Goal: Task Accomplishment & Management: Manage account settings

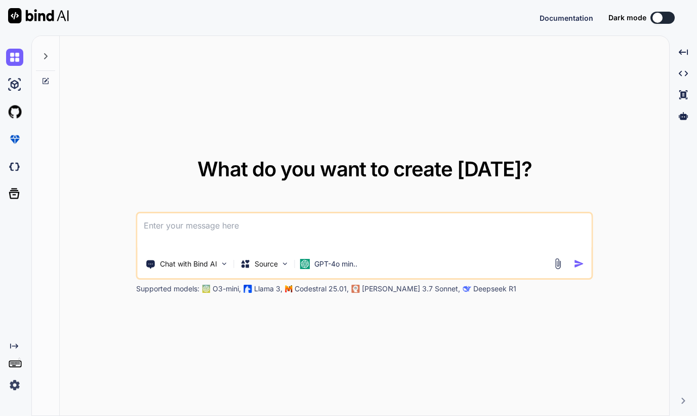
click at [9, 390] on img at bounding box center [14, 384] width 17 height 17
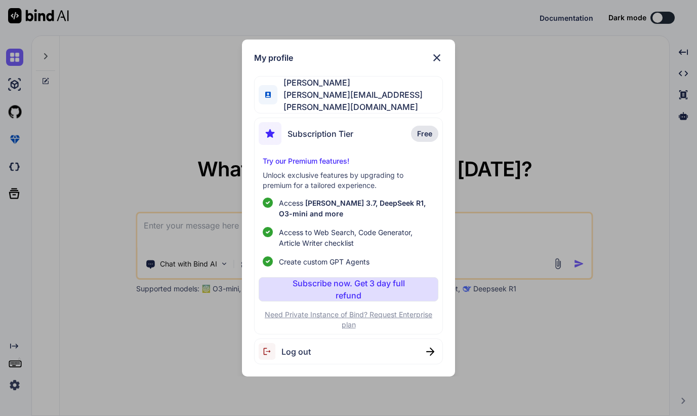
click at [296, 350] on span "Log out" at bounding box center [295, 351] width 29 height 12
type textarea "x"
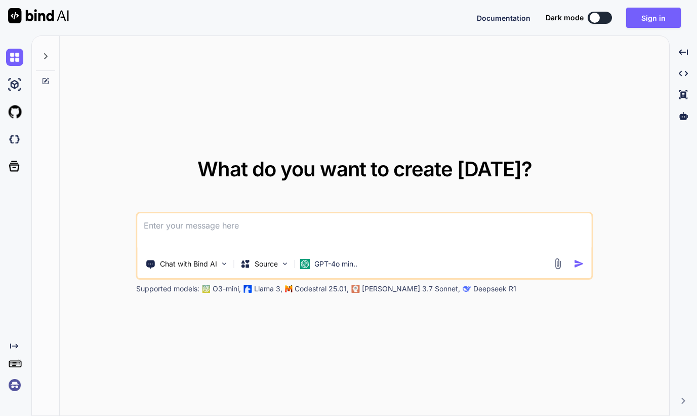
click at [15, 386] on img at bounding box center [14, 384] width 17 height 17
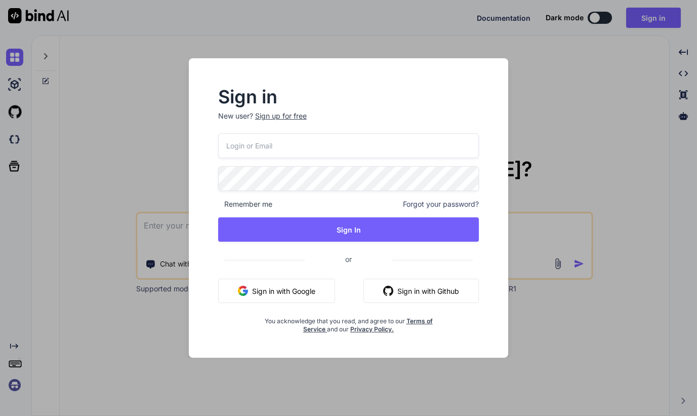
click at [305, 151] on input "email" at bounding box center [348, 145] width 261 height 25
paste input "[EMAIL_ADDRESS][DOMAIN_NAME]"
type input "[EMAIL_ADDRESS][DOMAIN_NAME]"
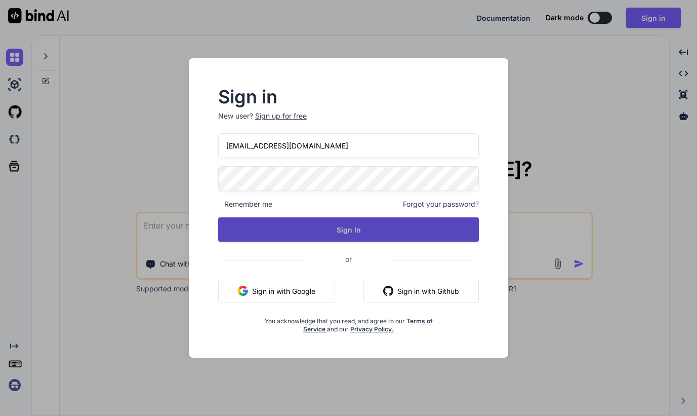
click at [264, 233] on button "Sign In" at bounding box center [348, 229] width 261 height 24
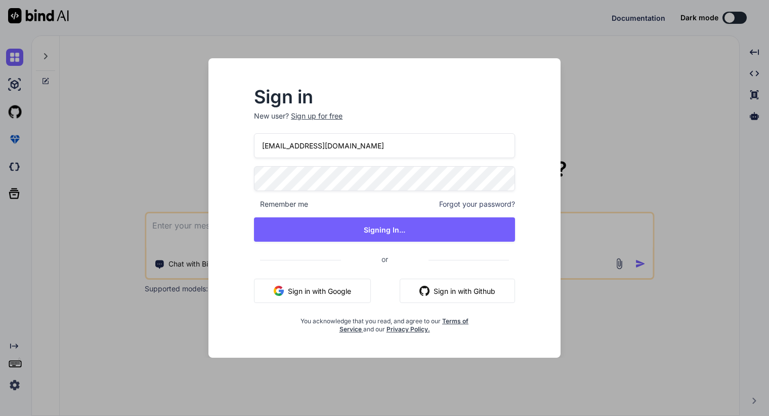
click at [371, 206] on div "Sign in New user? Sign up for free m.daneth@gmail.com Remember me Forgot your p…" at bounding box center [384, 208] width 769 height 416
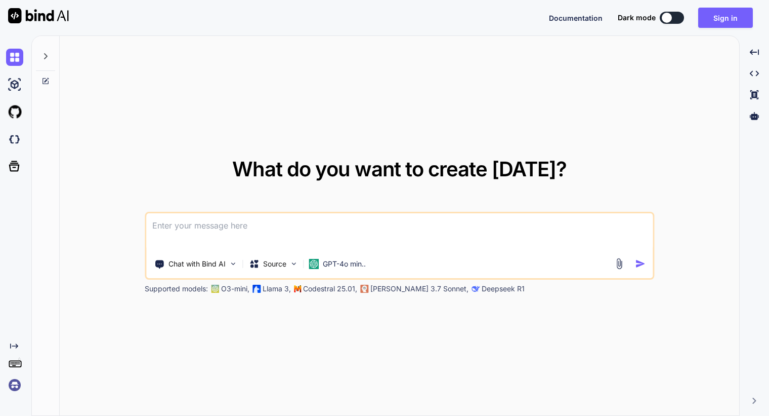
click at [51, 55] on div at bounding box center [45, 53] width 19 height 35
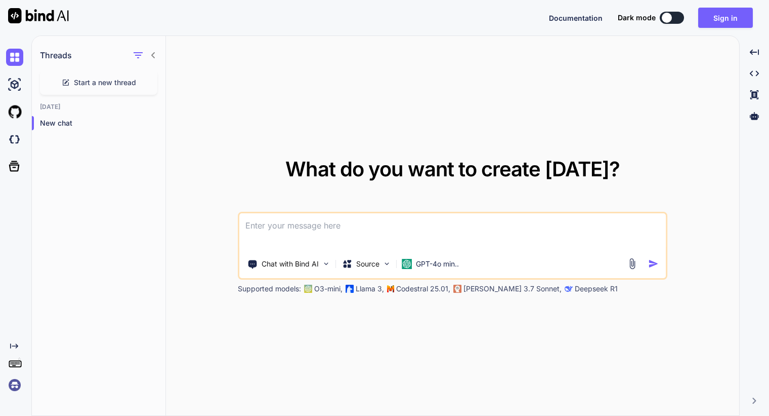
click at [50, 55] on h1 "Threads" at bounding box center [56, 55] width 32 height 12
click at [15, 389] on img at bounding box center [14, 384] width 17 height 17
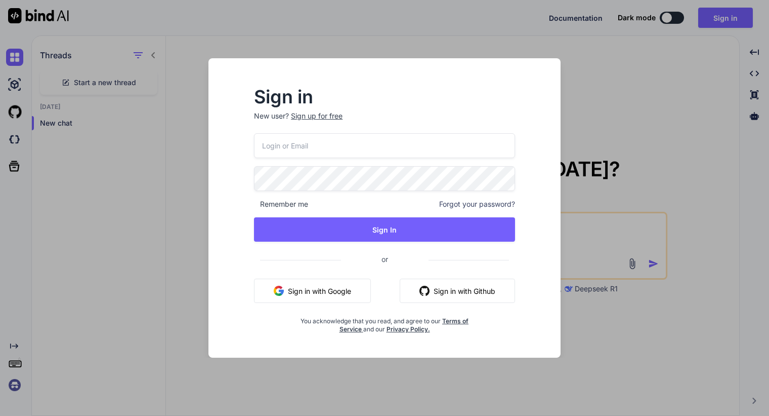
click at [338, 137] on input "email" at bounding box center [384, 145] width 261 height 25
click at [319, 192] on div "Remember me Forgot your password? Sign In or Sign in with Google Sign in with G…" at bounding box center [384, 233] width 261 height 200
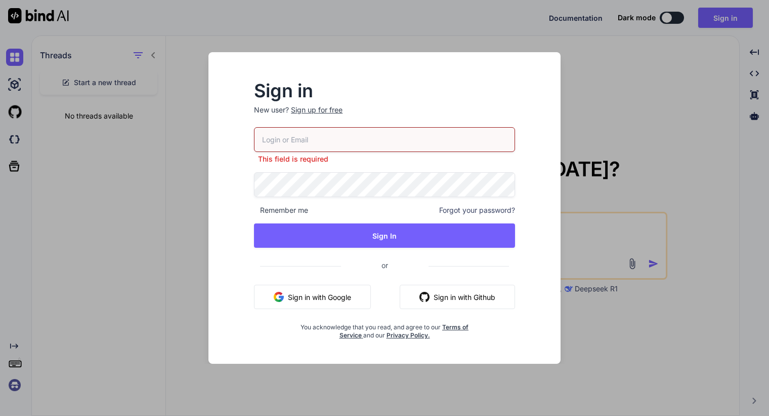
type textarea "x"
click at [288, 129] on input "email" at bounding box center [384, 139] width 261 height 25
paste input "[EMAIL_ADDRESS][DOMAIN_NAME]"
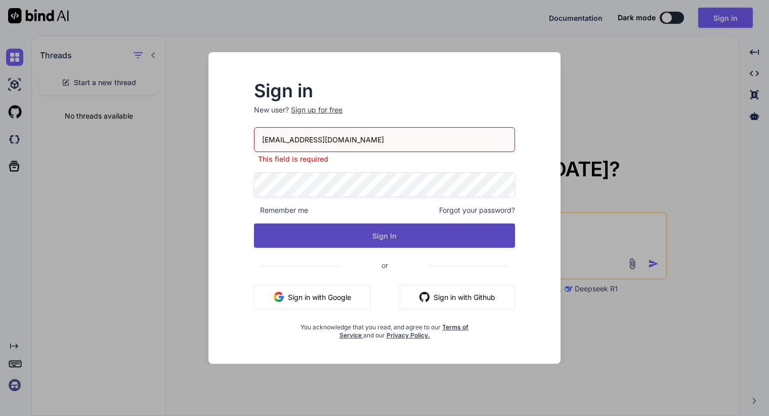
type input "[EMAIL_ADDRESS][DOMAIN_NAME]"
click at [357, 237] on button "Sign In" at bounding box center [384, 235] width 261 height 24
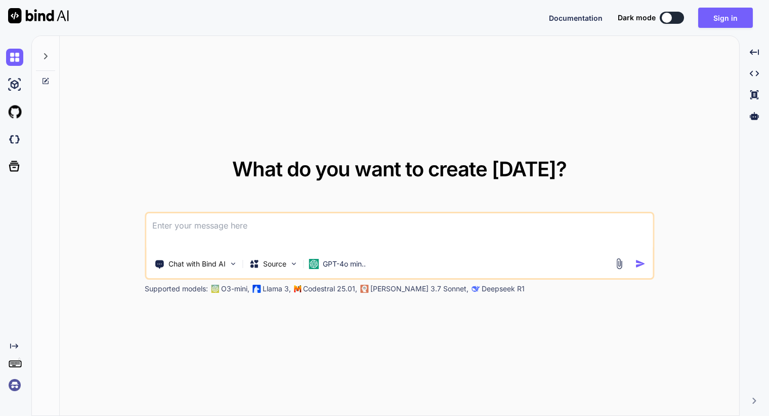
click at [14, 382] on img at bounding box center [14, 384] width 17 height 17
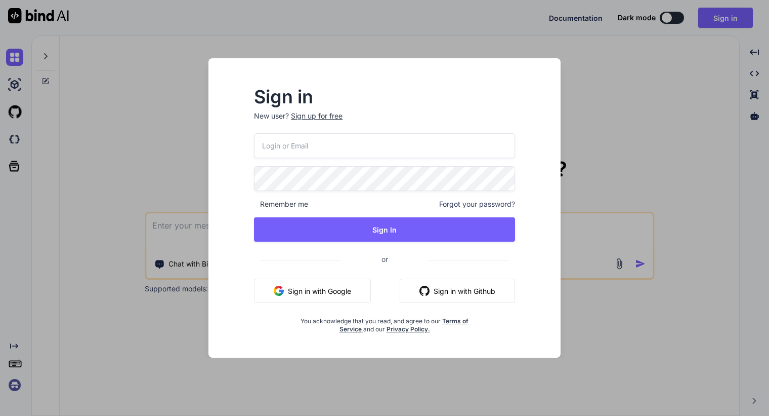
click at [296, 132] on p "New user? Sign up for free" at bounding box center [384, 122] width 261 height 22
click at [296, 145] on input "email" at bounding box center [384, 145] width 261 height 25
paste input "[EMAIL_ADDRESS][DOMAIN_NAME]"
type input "[EMAIL_ADDRESS][DOMAIN_NAME]"
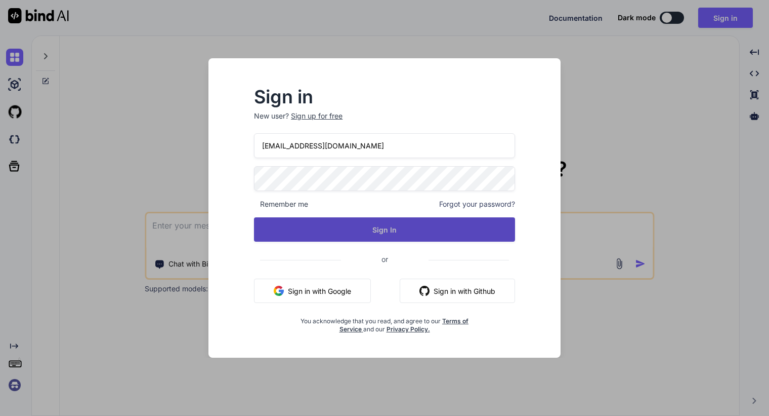
click at [345, 236] on button "Sign In" at bounding box center [384, 229] width 261 height 24
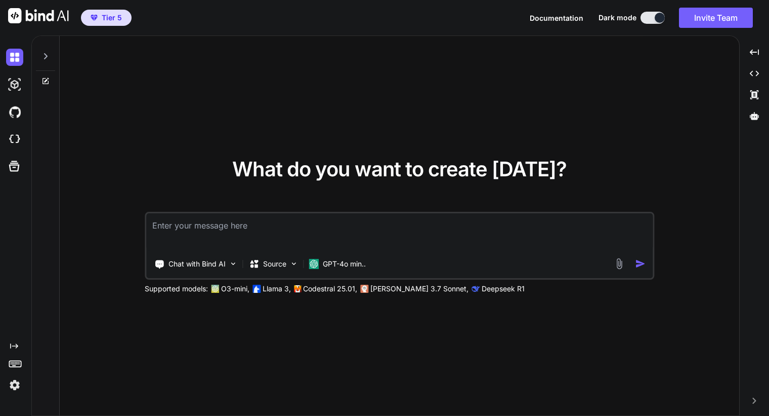
click at [15, 385] on img at bounding box center [14, 384] width 17 height 17
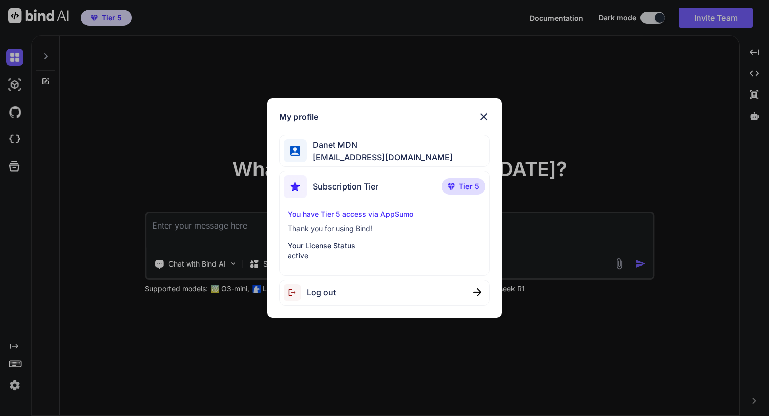
click at [158, 352] on div "My profile Danet MDN m.daneth@gmail.com Subscription Tier Tier 5 You have Tier …" at bounding box center [384, 208] width 769 height 416
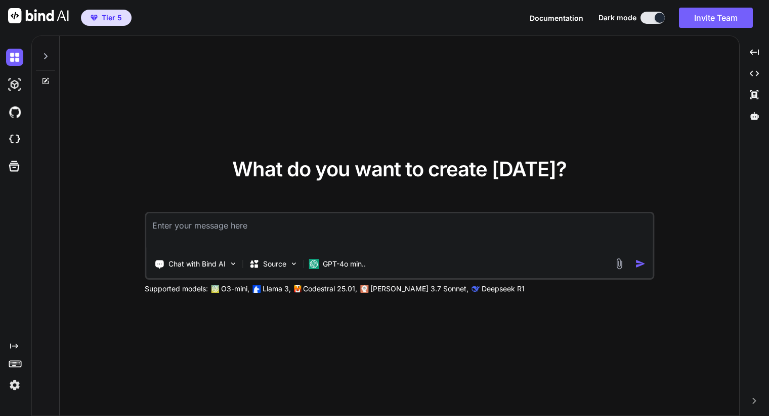
click at [250, 224] on textarea at bounding box center [399, 231] width 507 height 37
type textarea "hi"
click at [641, 263] on img "button" at bounding box center [640, 263] width 11 height 11
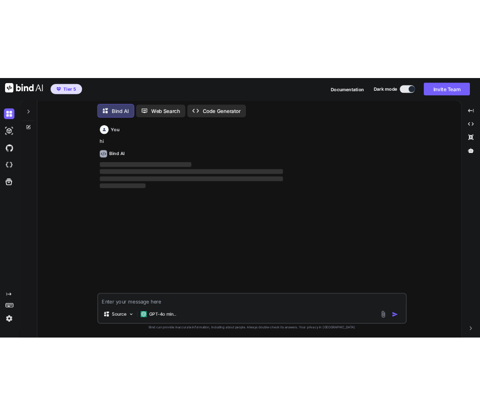
scroll to position [5, 0]
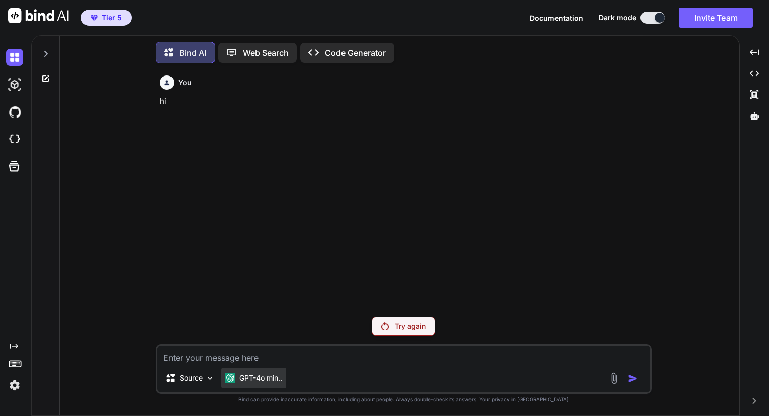
click at [249, 381] on p "GPT-4o min.." at bounding box center [260, 378] width 43 height 10
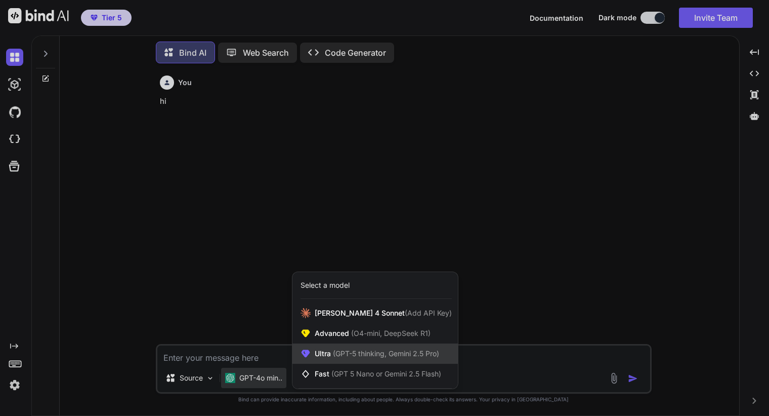
click at [356, 352] on span "(GPT-5 thinking, Gemini 2.5 Pro)" at bounding box center [385, 353] width 108 height 9
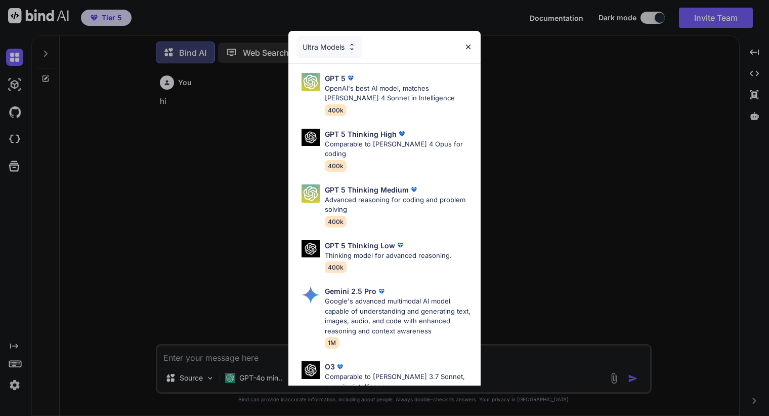
click at [344, 43] on div "Ultra Models" at bounding box center [330, 47] width 66 height 22
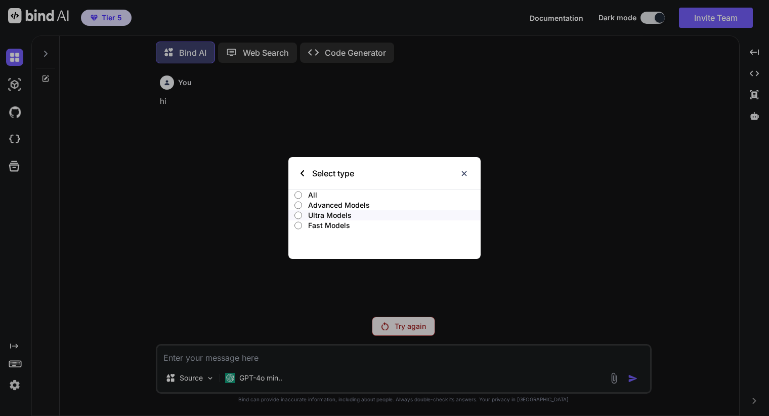
drag, startPoint x: 466, startPoint y: 169, endPoint x: 461, endPoint y: 171, distance: 5.5
click at [466, 169] on img at bounding box center [464, 173] width 9 height 9
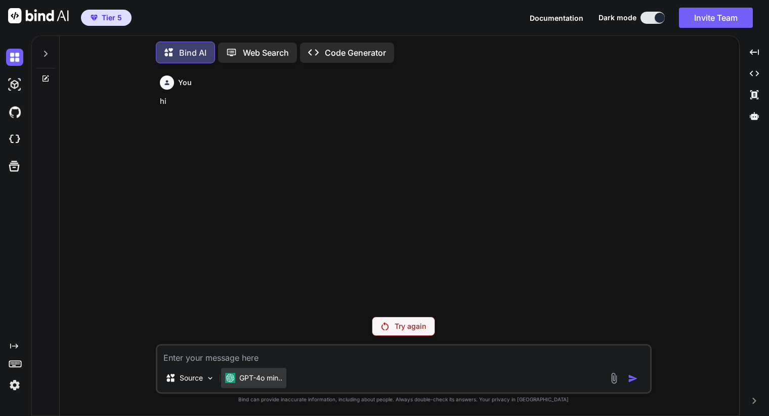
click at [259, 373] on p "GPT-4o min.." at bounding box center [260, 378] width 43 height 10
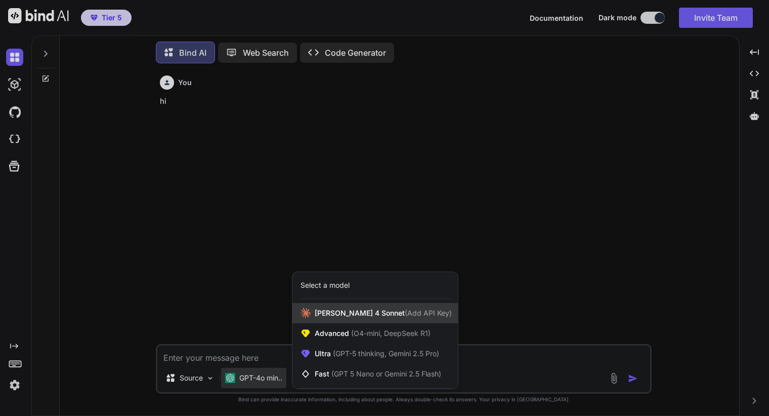
click at [325, 322] on div "Claude 4 Sonnet (Add API Key)" at bounding box center [376, 313] width 166 height 20
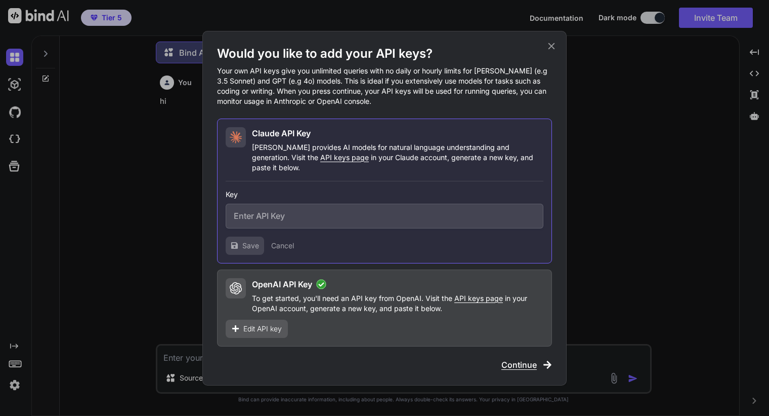
click at [554, 51] on icon at bounding box center [551, 45] width 11 height 11
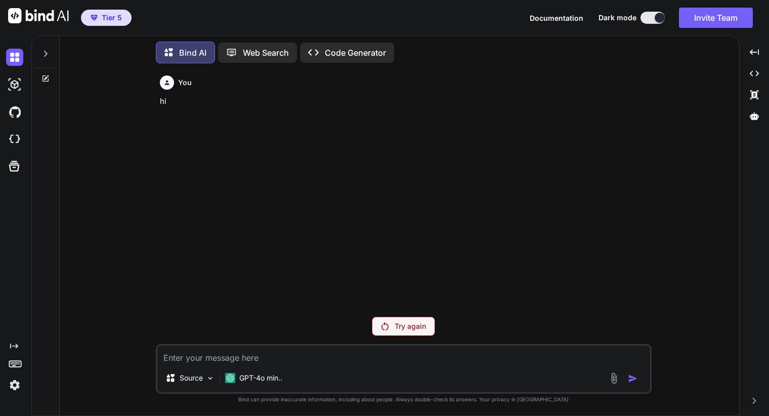
click at [403, 328] on p "Try again" at bounding box center [410, 326] width 31 height 10
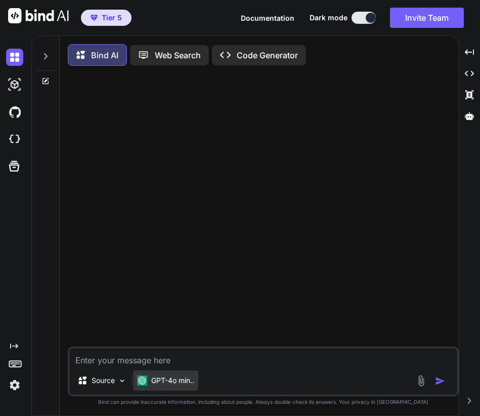
click at [157, 383] on p "GPT-4o min.." at bounding box center [172, 380] width 43 height 10
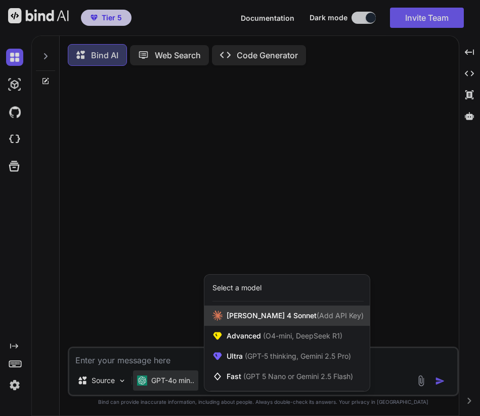
click at [227, 314] on span "Claude 4 Sonnet (Add API Key)" at bounding box center [295, 315] width 137 height 10
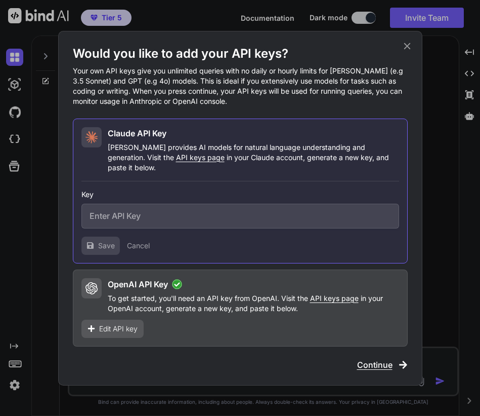
click at [139, 240] on button "Cancel" at bounding box center [138, 245] width 23 height 10
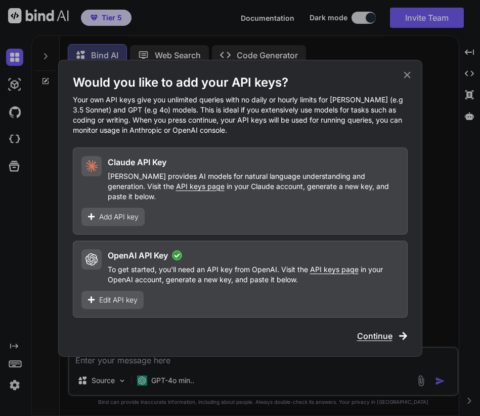
click at [379, 332] on span "Continue" at bounding box center [374, 336] width 35 height 12
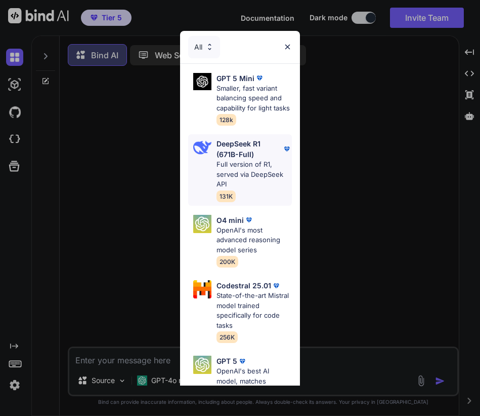
click at [255, 164] on p "Full version of R1, served via DeepSeek API" at bounding box center [254, 174] width 75 height 30
type textarea "x"
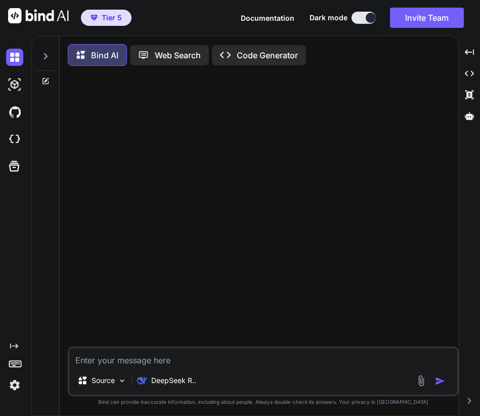
click at [189, 366] on textarea at bounding box center [263, 357] width 388 height 18
type textarea "h"
type textarea "x"
type textarea "hi"
type textarea "x"
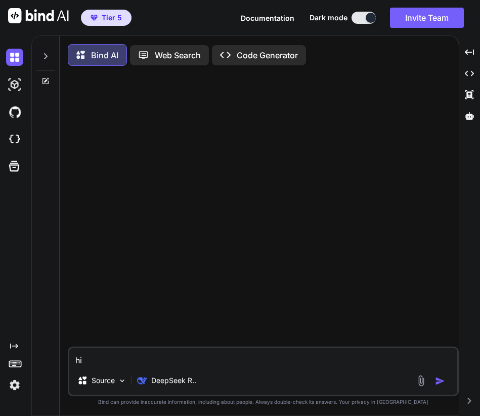
type textarea "hi"
click at [443, 385] on img "button" at bounding box center [440, 381] width 10 height 10
type textarea "x"
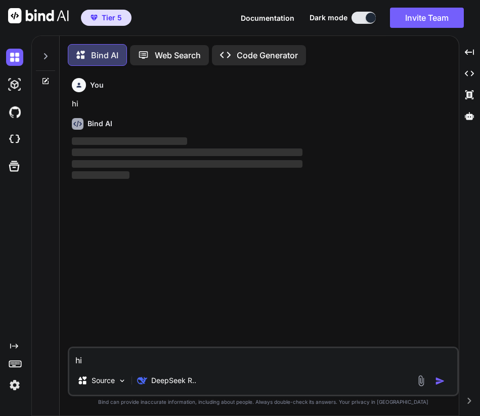
scroll to position [5, 0]
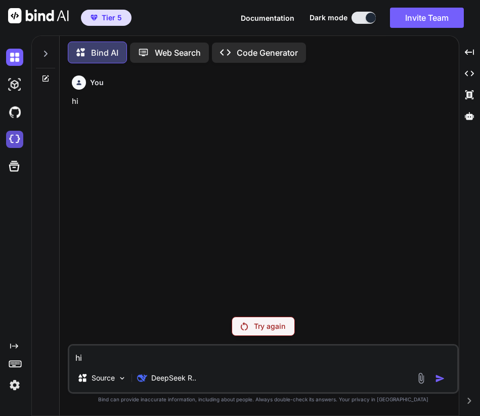
click at [17, 140] on img at bounding box center [14, 139] width 17 height 17
click at [251, 328] on div "Try again" at bounding box center [263, 325] width 63 height 19
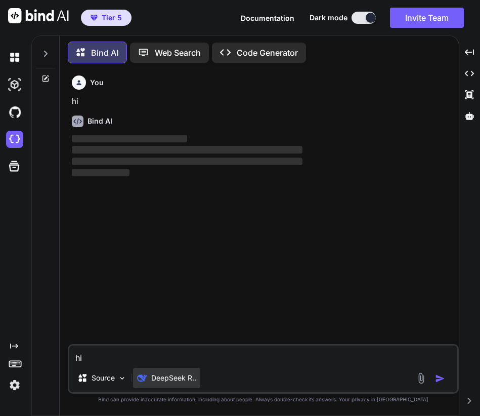
click at [172, 376] on p "DeepSeek R.." at bounding box center [173, 378] width 45 height 10
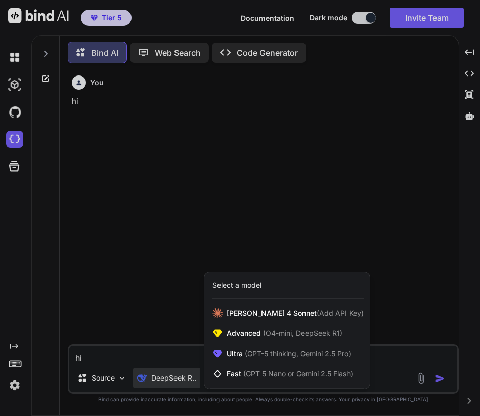
click at [224, 217] on div at bounding box center [240, 208] width 480 height 416
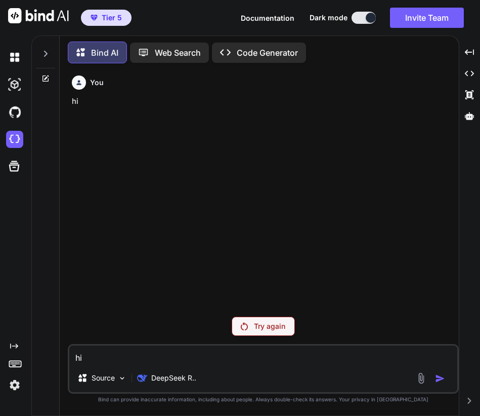
click at [261, 327] on p "Try again" at bounding box center [269, 326] width 31 height 10
click at [171, 49] on p "Web Search" at bounding box center [178, 53] width 46 height 12
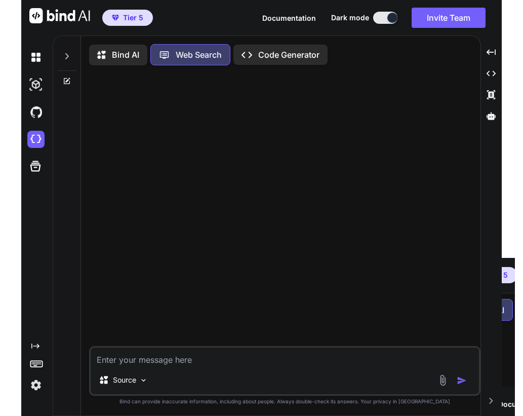
scroll to position [5, 0]
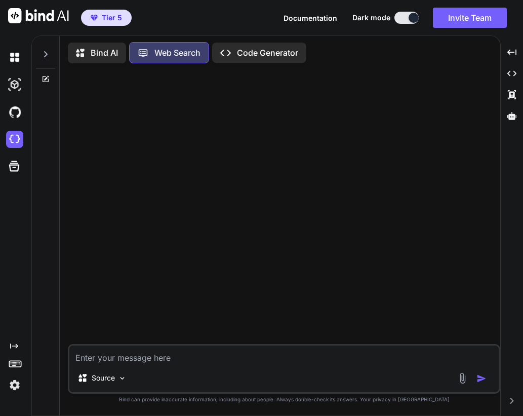
click at [251, 56] on p "Code Generator" at bounding box center [267, 53] width 61 height 12
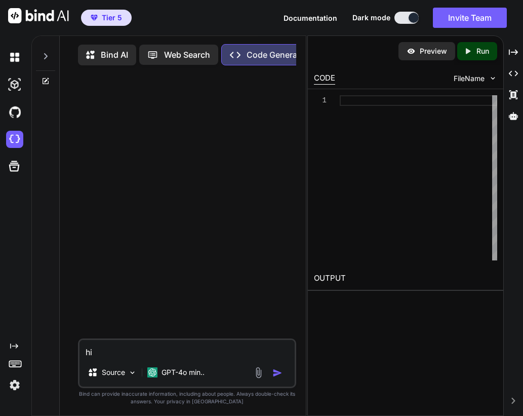
type textarea "hi"
click at [276, 373] on img "button" at bounding box center [277, 373] width 10 height 10
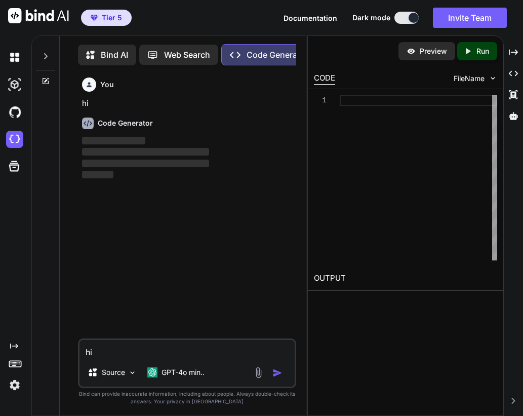
scroll to position [5, 0]
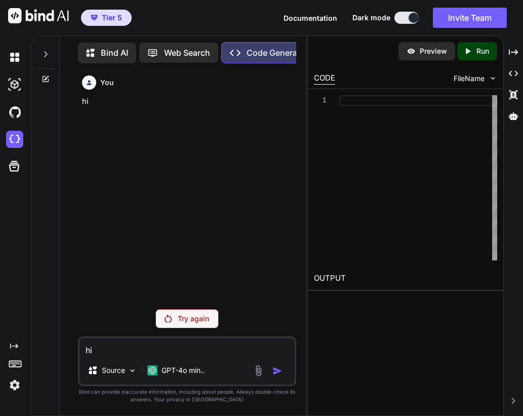
click at [14, 383] on img at bounding box center [14, 384] width 17 height 17
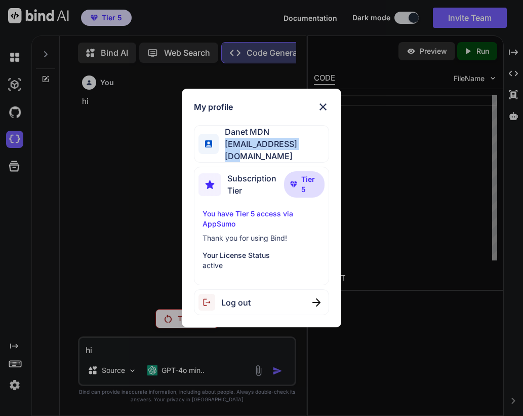
drag, startPoint x: 228, startPoint y: 149, endPoint x: 311, endPoint y: 155, distance: 83.2
click at [311, 155] on span "m.daneth@gmail.com" at bounding box center [274, 150] width 110 height 24
copy span "m.daneth@gmail.com"
click at [325, 109] on img at bounding box center [323, 107] width 12 height 12
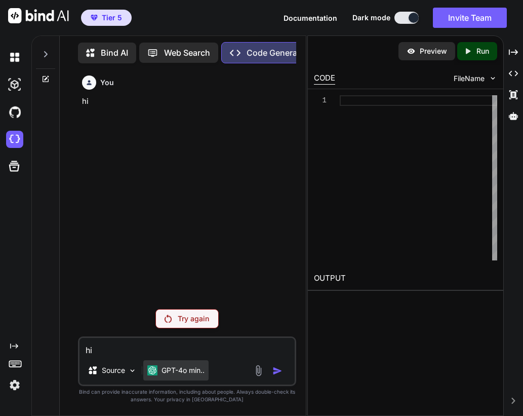
click at [171, 373] on p "GPT-4o min.." at bounding box center [182, 370] width 43 height 10
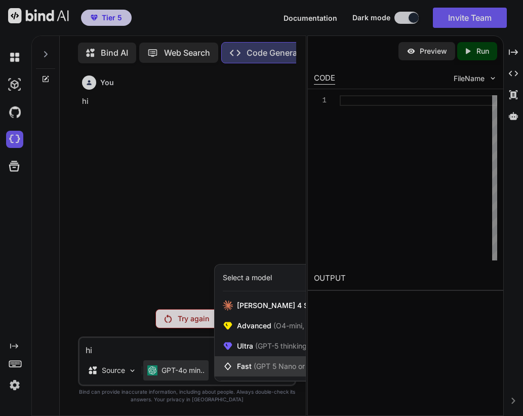
click at [250, 368] on span "Fast (GPT 5 Nano or Gemini 2.5 Flash)" at bounding box center [300, 366] width 127 height 10
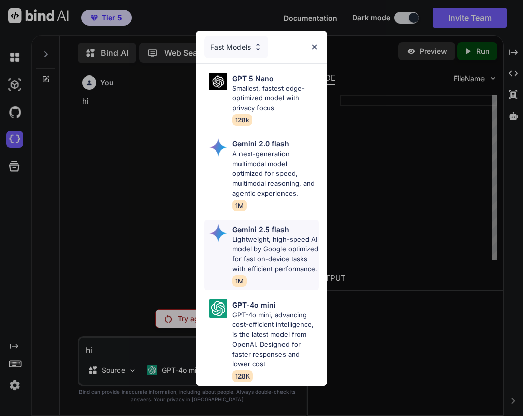
click at [269, 249] on p "Lightweight, high-speed AI model by Google optimized for fast on-device tasks w…" at bounding box center [275, 253] width 86 height 39
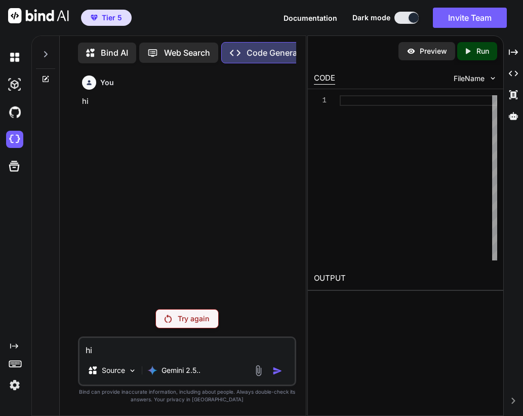
click at [198, 352] on textarea "hi" at bounding box center [186, 347] width 215 height 18
type textarea "hi"
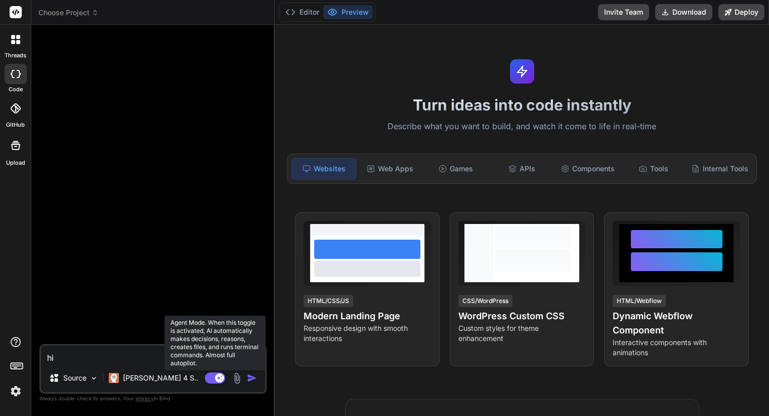
click at [211, 380] on rect at bounding box center [215, 377] width 20 height 11
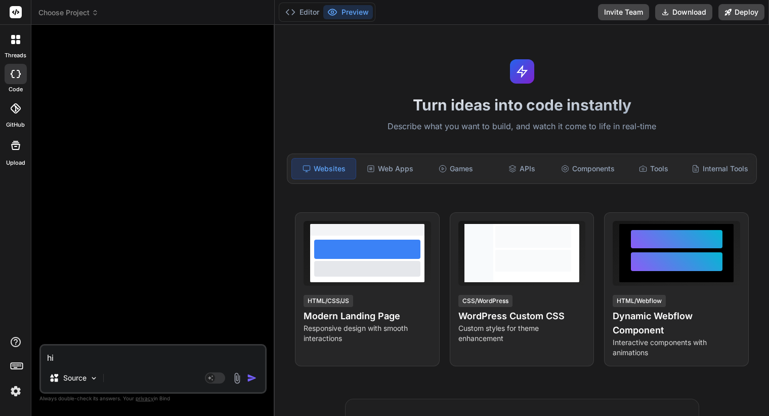
click at [253, 378] on img "button" at bounding box center [252, 378] width 10 height 10
type textarea "x"
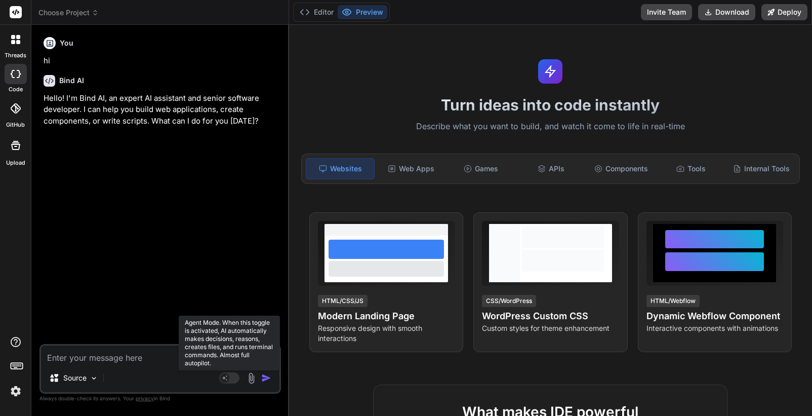
click at [231, 379] on rect at bounding box center [229, 377] width 20 height 11
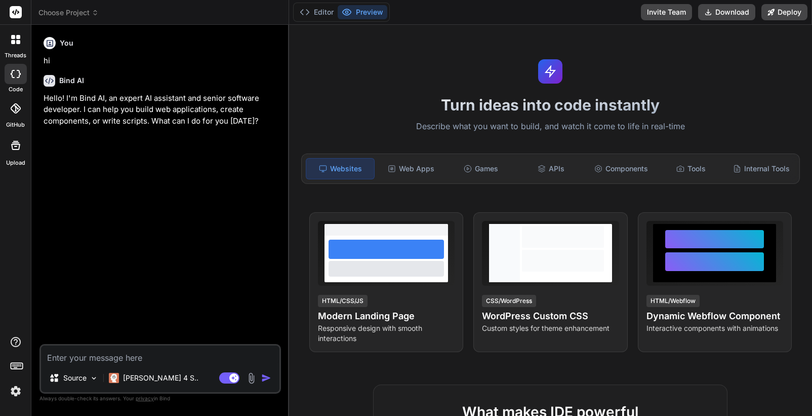
click at [180, 360] on textarea at bounding box center [160, 354] width 238 height 18
type textarea "x"
type textarea "h"
type textarea "x"
type textarea "hi"
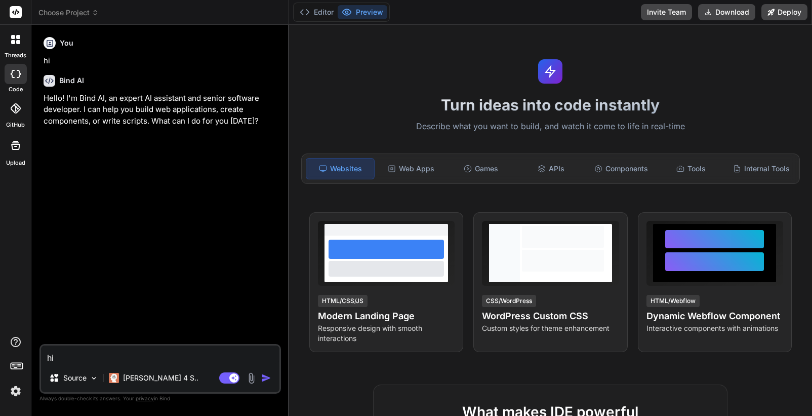
click at [266, 376] on img "button" at bounding box center [266, 378] width 10 height 10
type textarea "x"
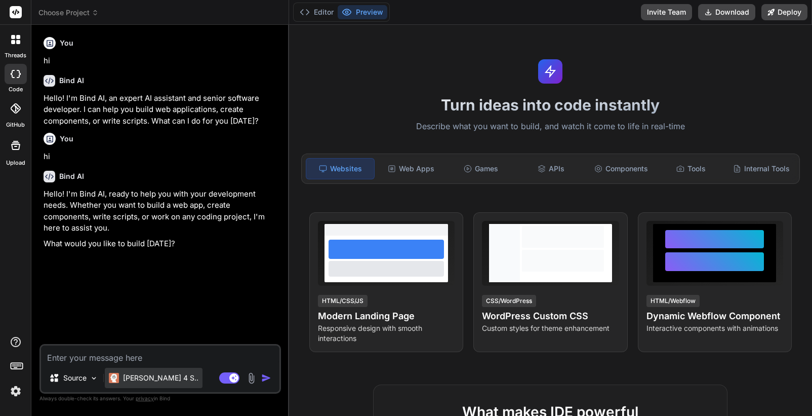
click at [151, 378] on p "[PERSON_NAME] 4 S.." at bounding box center [160, 378] width 75 height 10
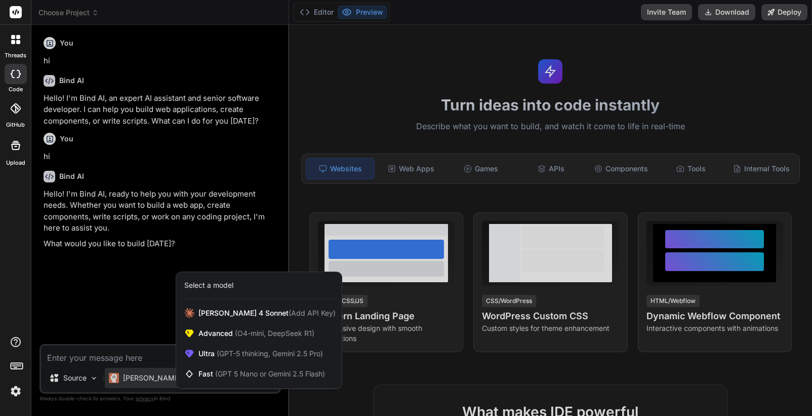
click at [159, 317] on div at bounding box center [406, 208] width 812 height 416
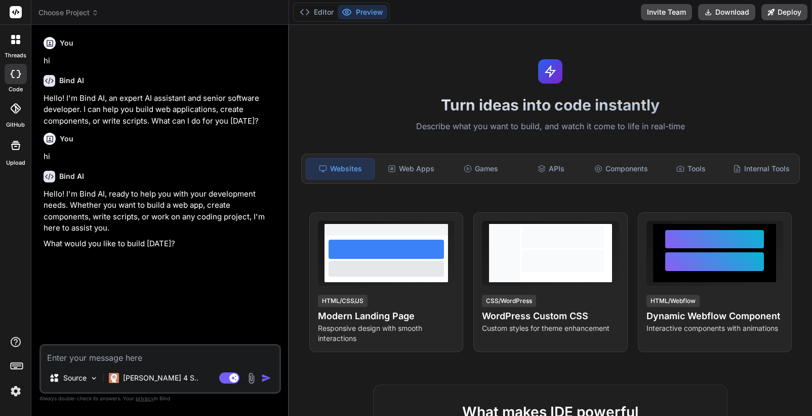
click at [17, 44] on div at bounding box center [15, 39] width 21 height 21
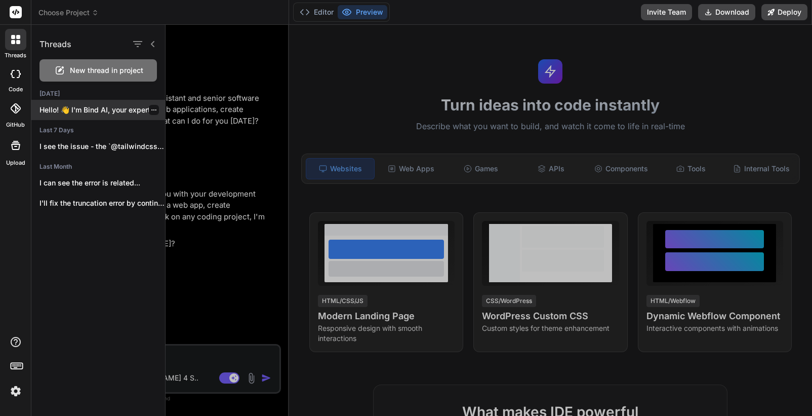
click at [151, 107] on icon "button" at bounding box center [154, 110] width 6 height 6
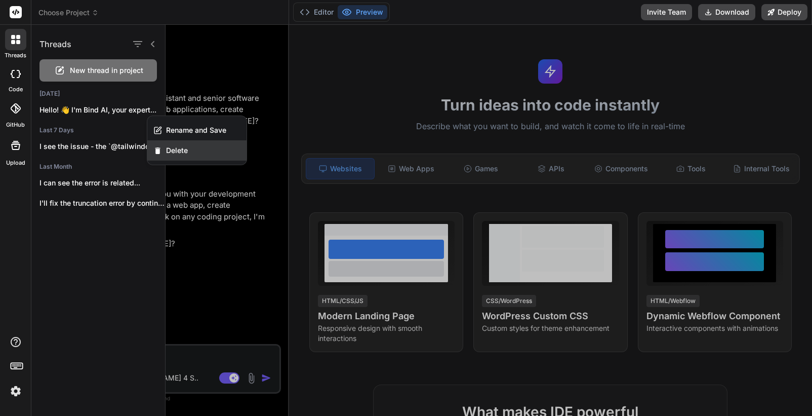
click at [183, 148] on span "Delete" at bounding box center [177, 150] width 22 height 10
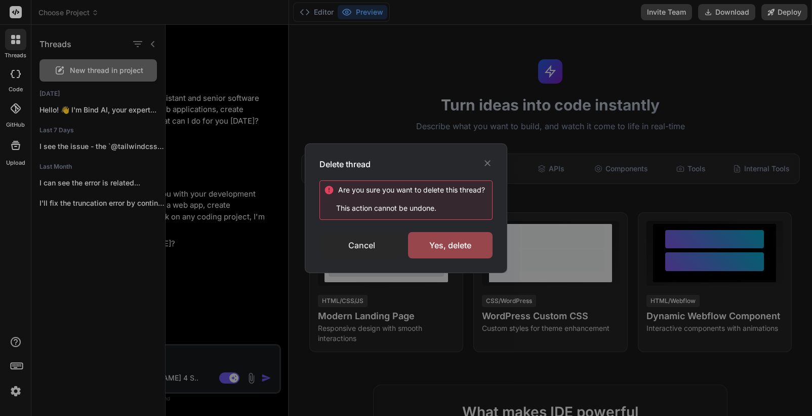
click at [362, 240] on div "Cancel" at bounding box center [361, 245] width 85 height 26
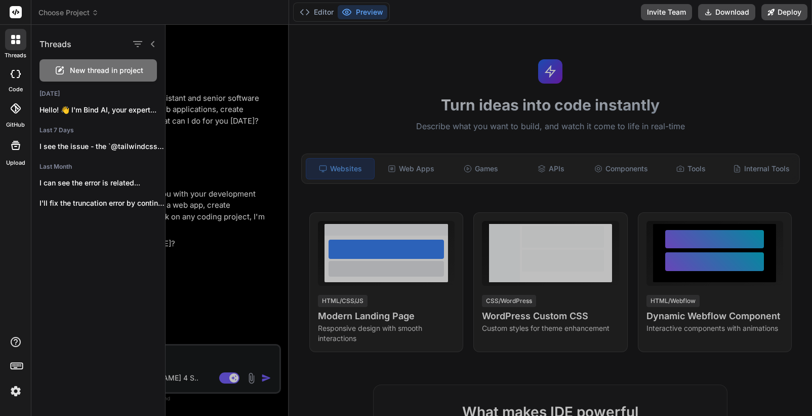
click at [186, 169] on div at bounding box center [489, 220] width 646 height 391
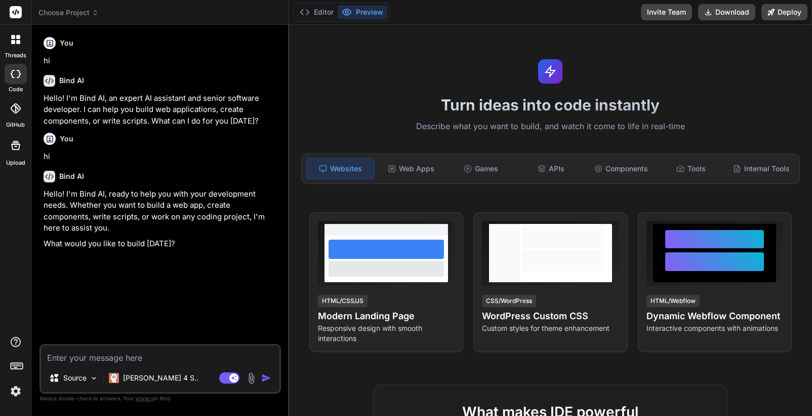
click at [19, 39] on icon at bounding box center [15, 39] width 9 height 9
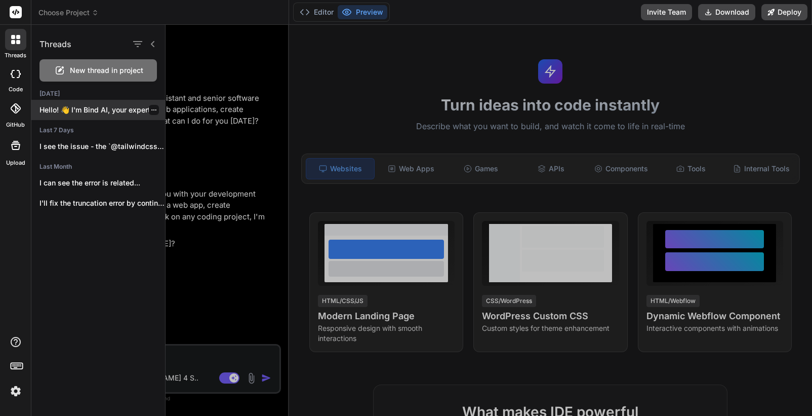
click at [70, 109] on p "Hello! 👋 I'm Bind AI, your expert..." at bounding box center [102, 110] width 126 height 10
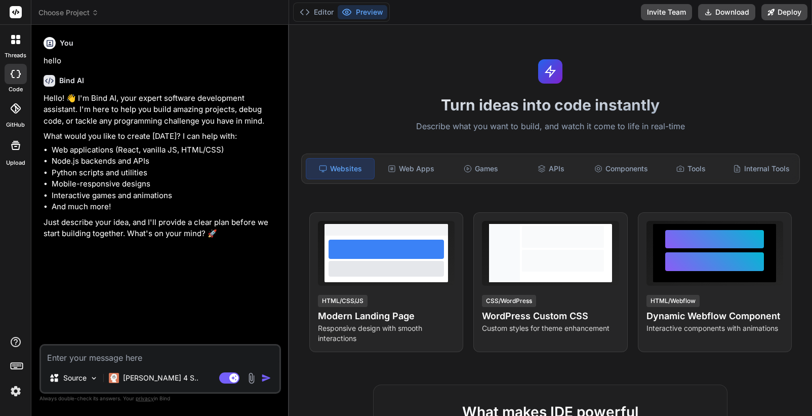
type textarea "x"
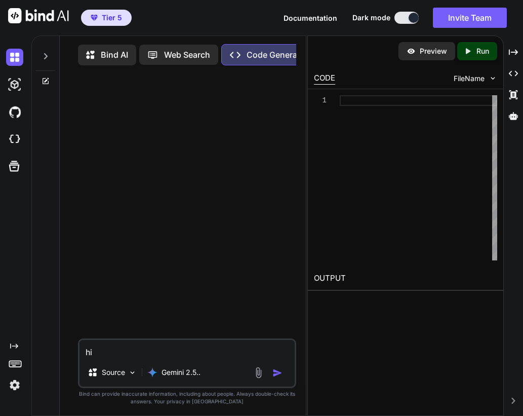
click at [275, 375] on img "button" at bounding box center [277, 373] width 10 height 10
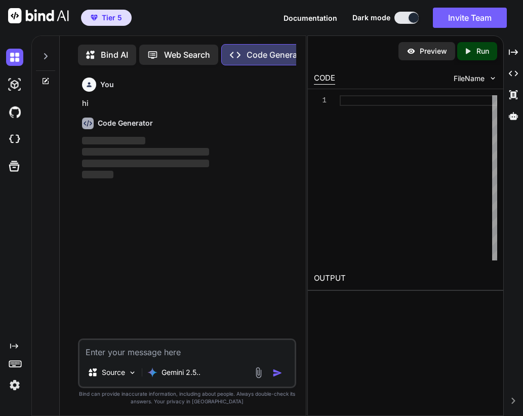
scroll to position [5, 0]
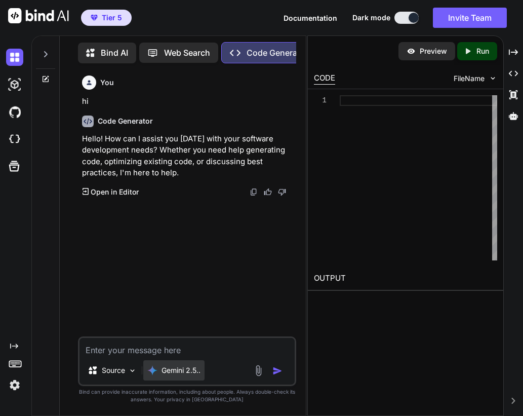
click at [184, 364] on div "Gemini 2.5.." at bounding box center [173, 370] width 61 height 20
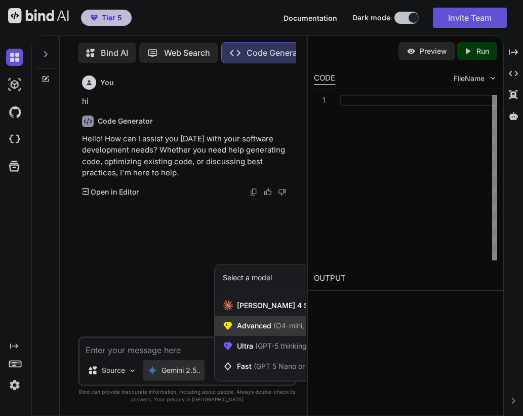
click at [250, 322] on span "Advanced (O4-mini, DeepSeek R1)" at bounding box center [295, 325] width 116 height 10
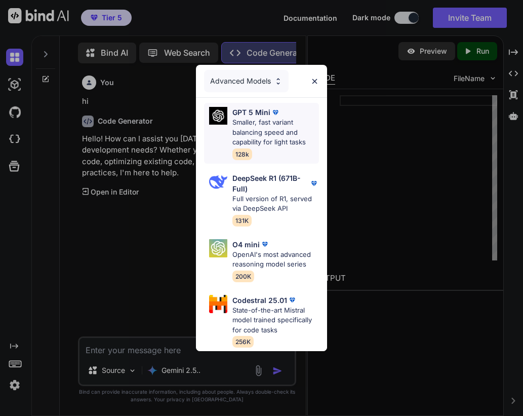
click at [272, 120] on p "Smaller, fast variant balancing speed and capability for light tasks" at bounding box center [275, 132] width 86 height 30
type textarea "x"
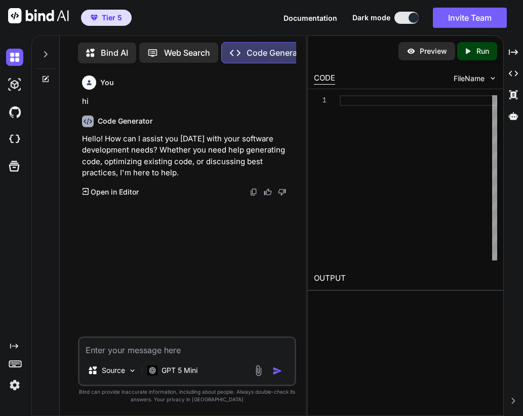
click at [211, 364] on div "Source GPT 5 Mini" at bounding box center [186, 372] width 215 height 24
click at [211, 358] on div "Source GPT 5 Mini" at bounding box center [187, 361] width 218 height 50
click at [205, 348] on textarea at bounding box center [186, 347] width 215 height 18
type textarea "h"
type textarea "x"
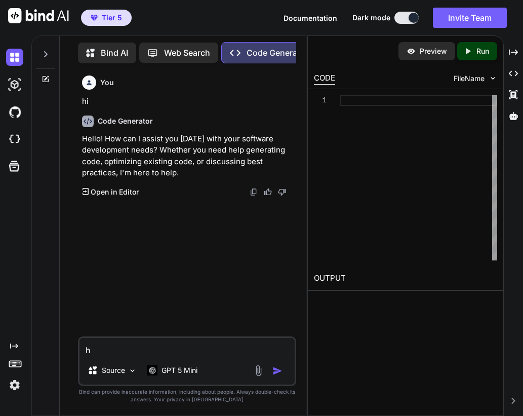
type textarea "hi"
type textarea "x"
type textarea "hi"
click at [277, 369] on img "button" at bounding box center [277, 370] width 10 height 10
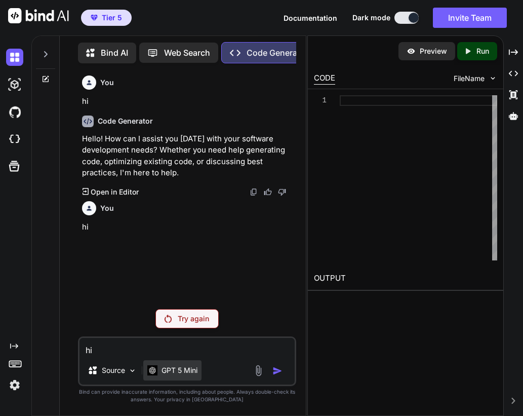
click at [175, 373] on p "GPT 5 Mini" at bounding box center [179, 370] width 36 height 10
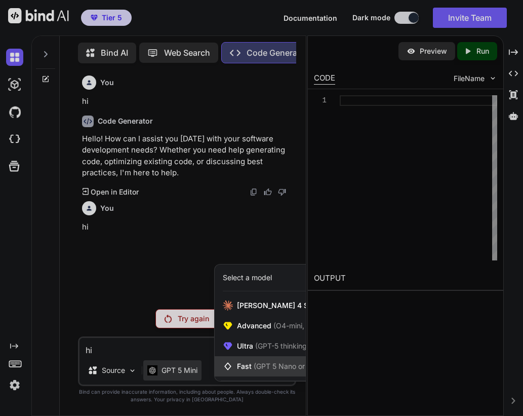
click at [254, 364] on span "(GPT 5 Nano or Gemini 2.5 Flash)" at bounding box center [309, 365] width 110 height 9
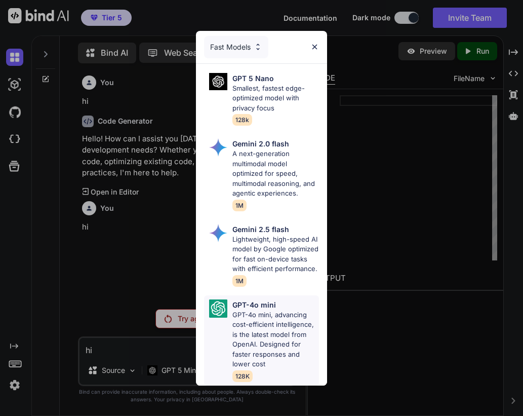
click at [269, 343] on p "GPT-4o mini, advancing cost-efficient intelligence, is the latest model from Op…" at bounding box center [275, 339] width 86 height 59
type textarea "x"
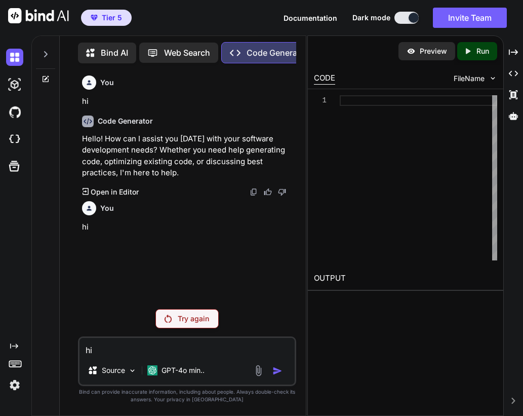
click at [233, 357] on div "hi Source GPT-4o min.." at bounding box center [187, 361] width 218 height 50
click at [207, 348] on textarea "hi" at bounding box center [186, 347] width 215 height 18
type textarea "h"
type textarea "x"
type textarea "hi"
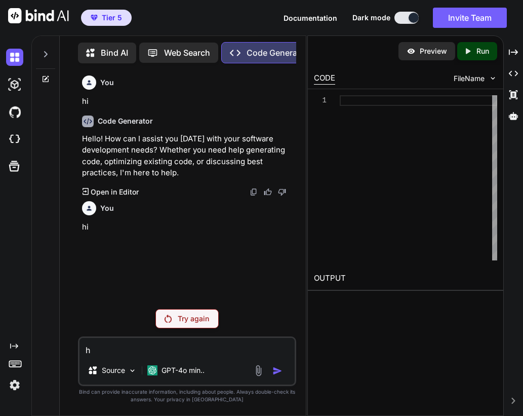
type textarea "x"
type textarea "hi"
click at [172, 325] on div "Try again" at bounding box center [186, 318] width 63 height 19
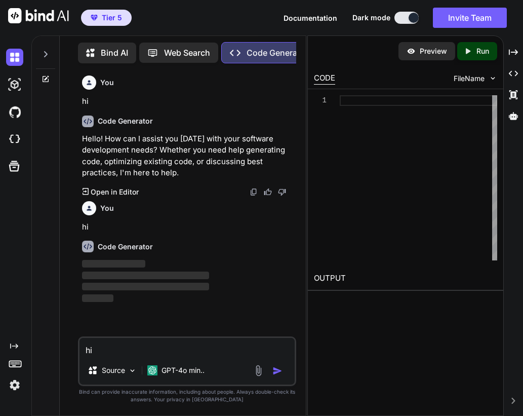
click at [45, 51] on icon at bounding box center [46, 54] width 8 height 8
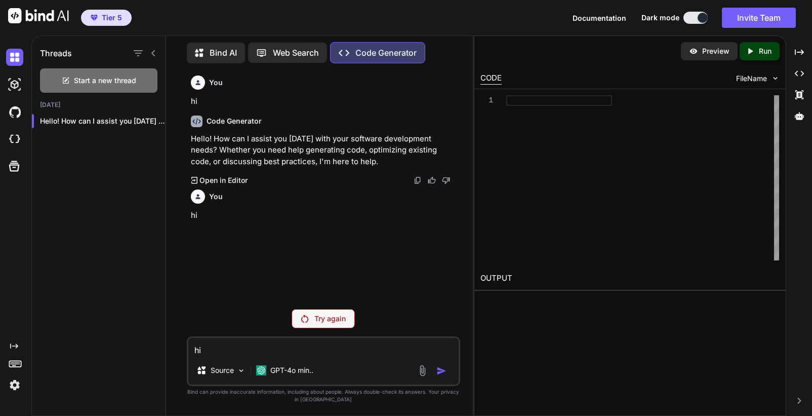
scroll to position [0, 0]
click at [20, 384] on img at bounding box center [14, 384] width 17 height 17
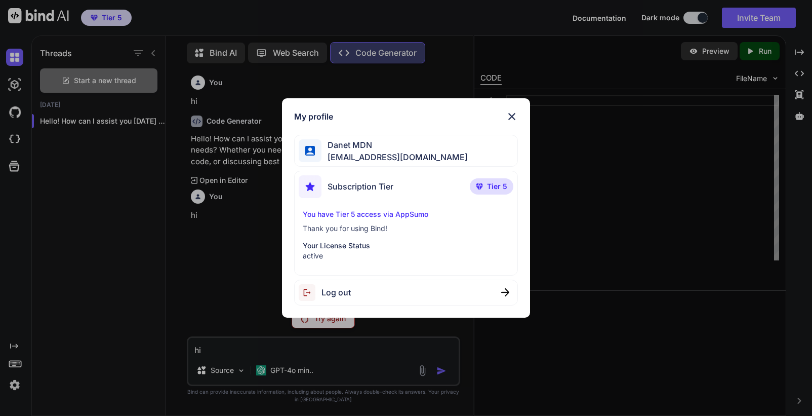
click at [514, 106] on div "My profile Danet MDN m.daneth@gmail.com Subscription Tier Tier 5 You have Tier …" at bounding box center [406, 207] width 248 height 219
click at [514, 110] on img at bounding box center [512, 116] width 12 height 12
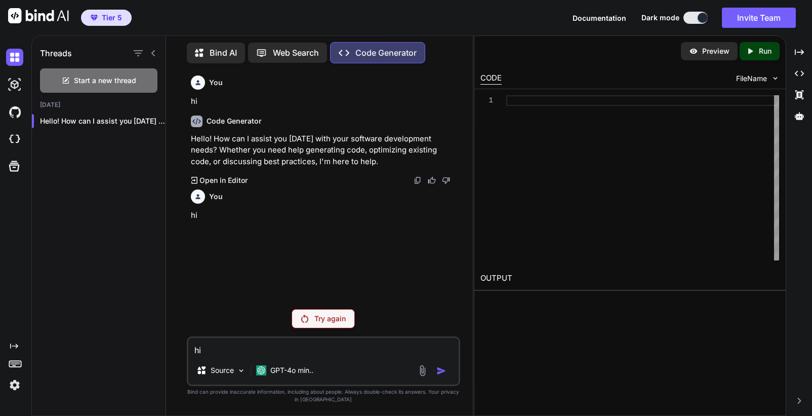
click at [331, 316] on p "Try again" at bounding box center [329, 318] width 31 height 10
click at [6, 395] on div "Created with Pixso." at bounding box center [15, 225] width 31 height 380
click at [8, 387] on img at bounding box center [14, 384] width 17 height 17
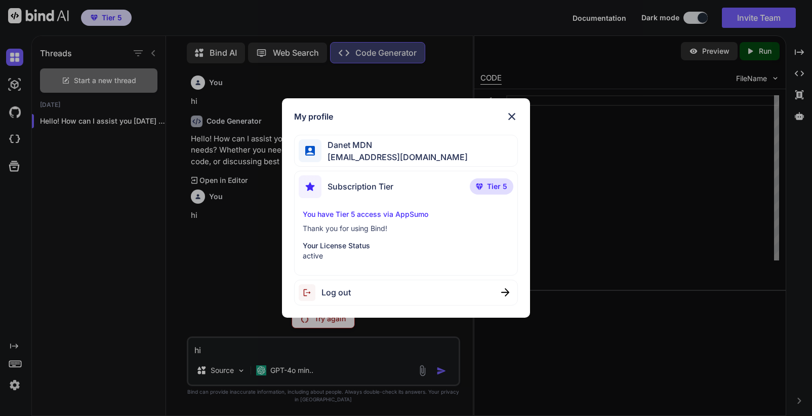
click at [340, 287] on span "Log out" at bounding box center [335, 292] width 29 height 12
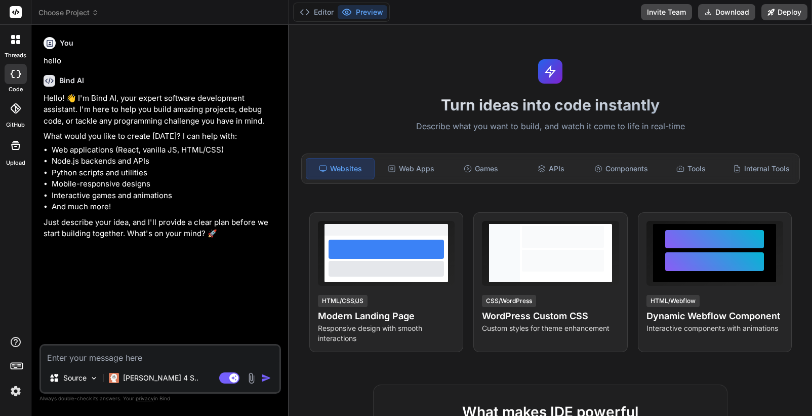
click at [16, 38] on icon at bounding box center [18, 37] width 4 height 4
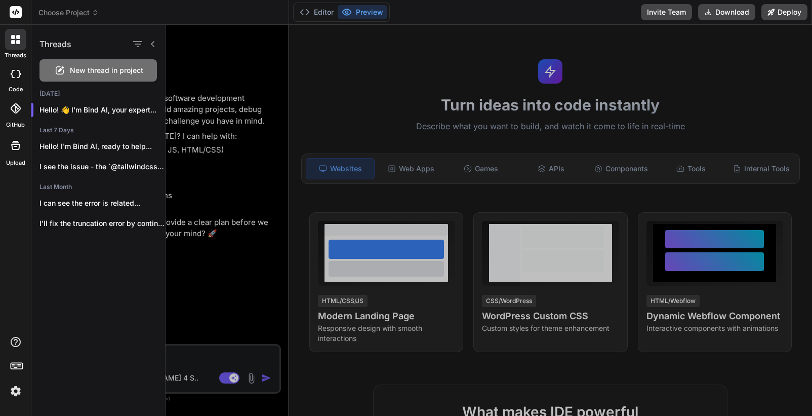
click at [187, 147] on div at bounding box center [489, 220] width 646 height 391
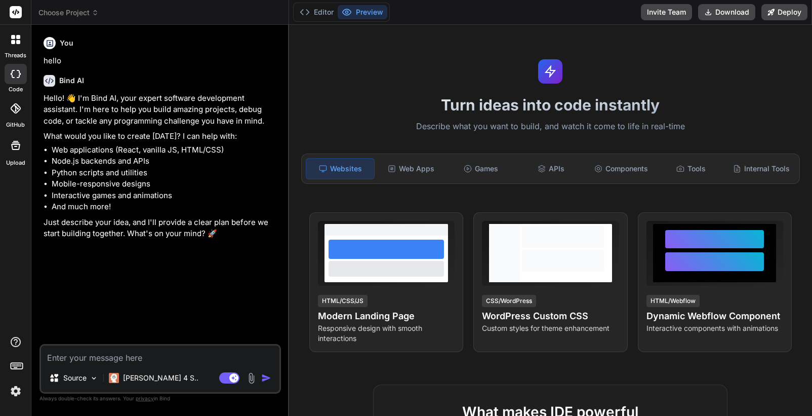
click at [14, 43] on icon at bounding box center [13, 42] width 4 height 4
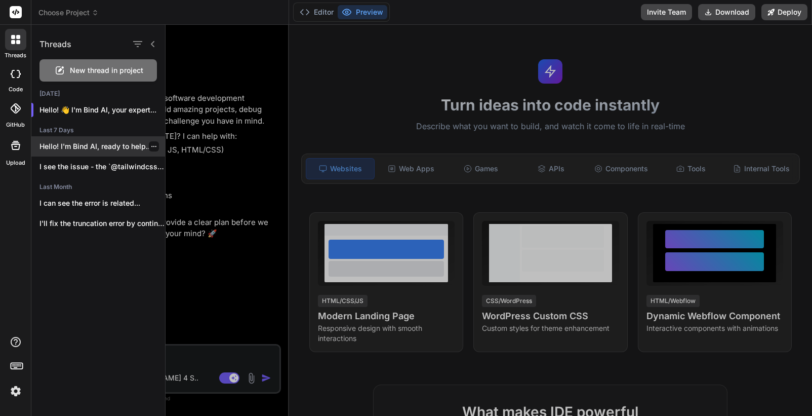
click at [76, 148] on p "Hello! I'm Bind AI, ready to help..." at bounding box center [102, 146] width 126 height 10
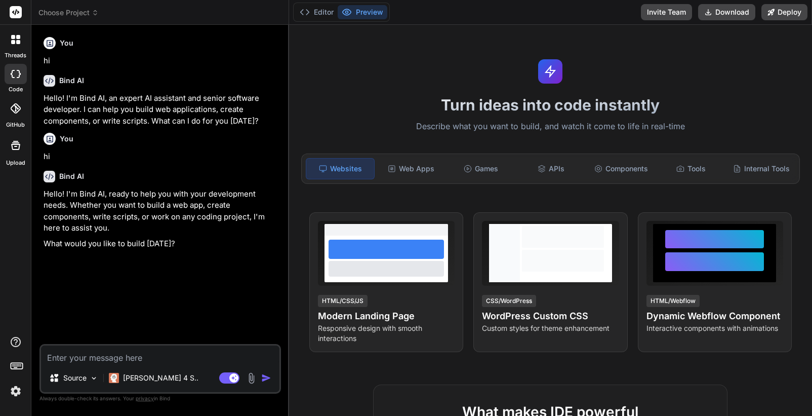
click at [21, 47] on div at bounding box center [15, 39] width 21 height 21
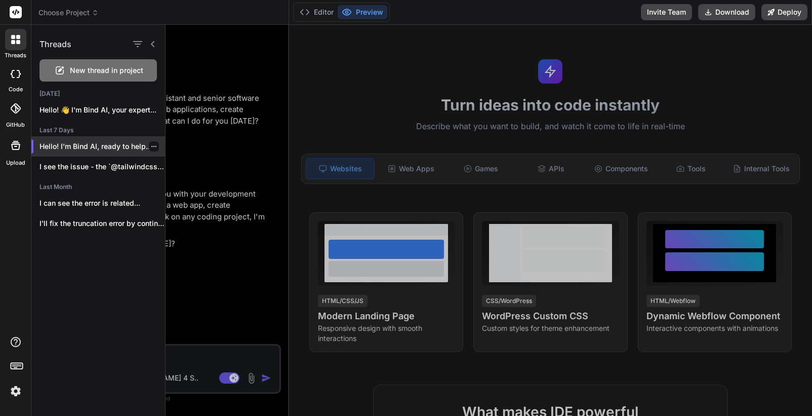
click at [151, 146] on icon "button" at bounding box center [154, 146] width 6 height 6
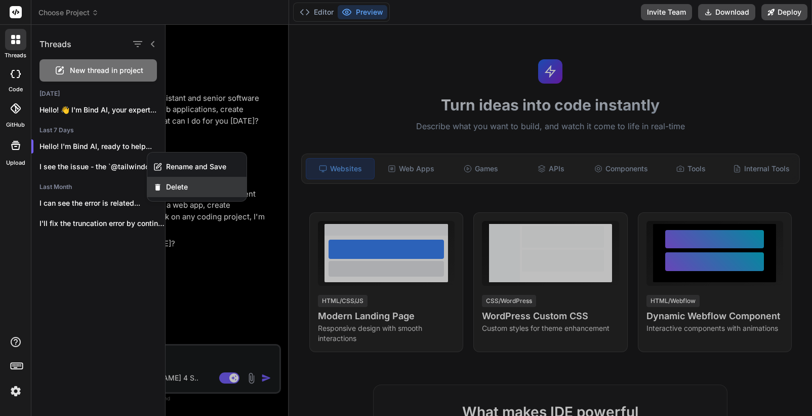
click at [181, 186] on span "Delete" at bounding box center [177, 187] width 22 height 10
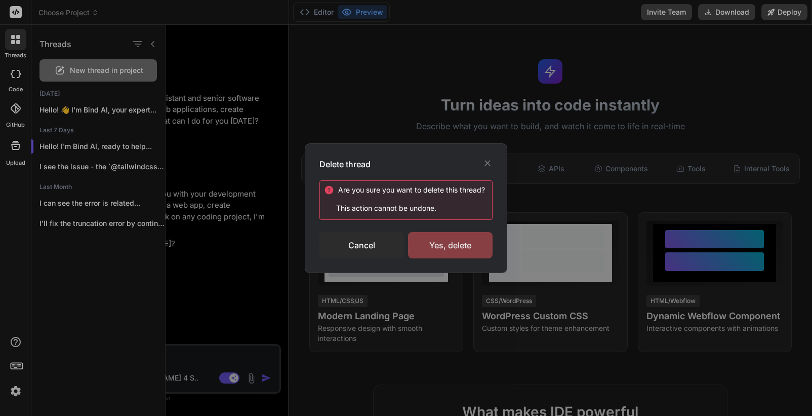
click at [470, 250] on div "Yes, delete" at bounding box center [450, 245] width 85 height 26
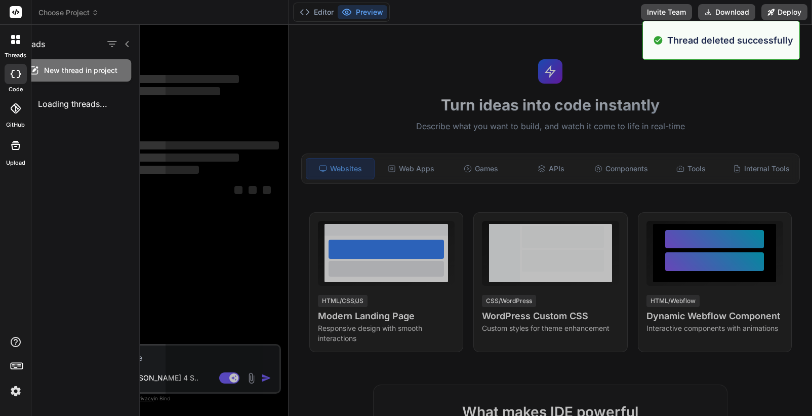
scroll to position [29, 0]
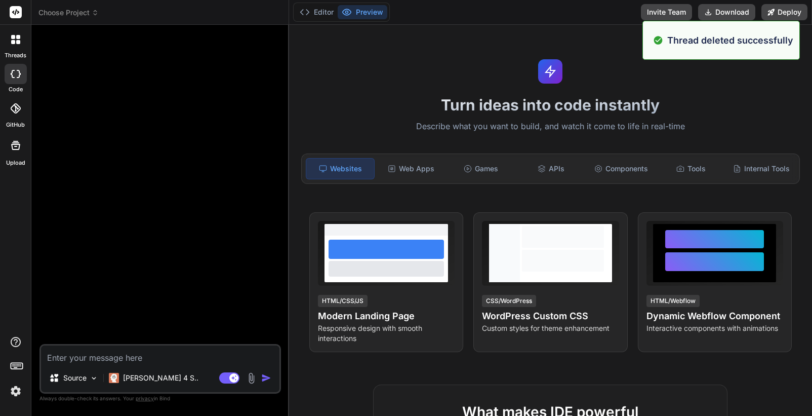
click at [15, 50] on div at bounding box center [15, 39] width 21 height 21
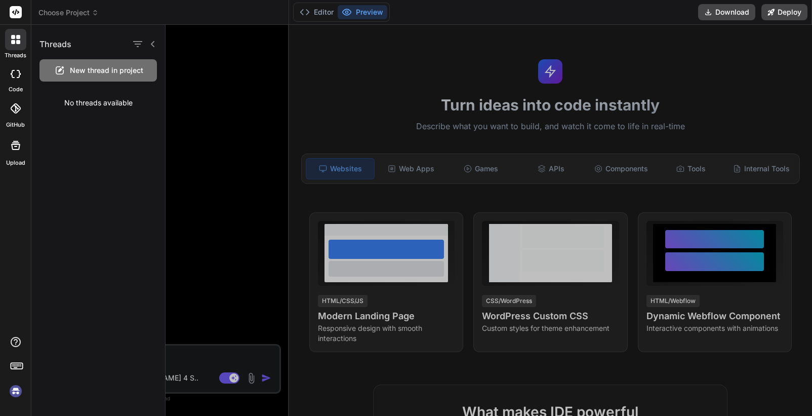
type textarea "x"
